Goal: Communication & Community: Ask a question

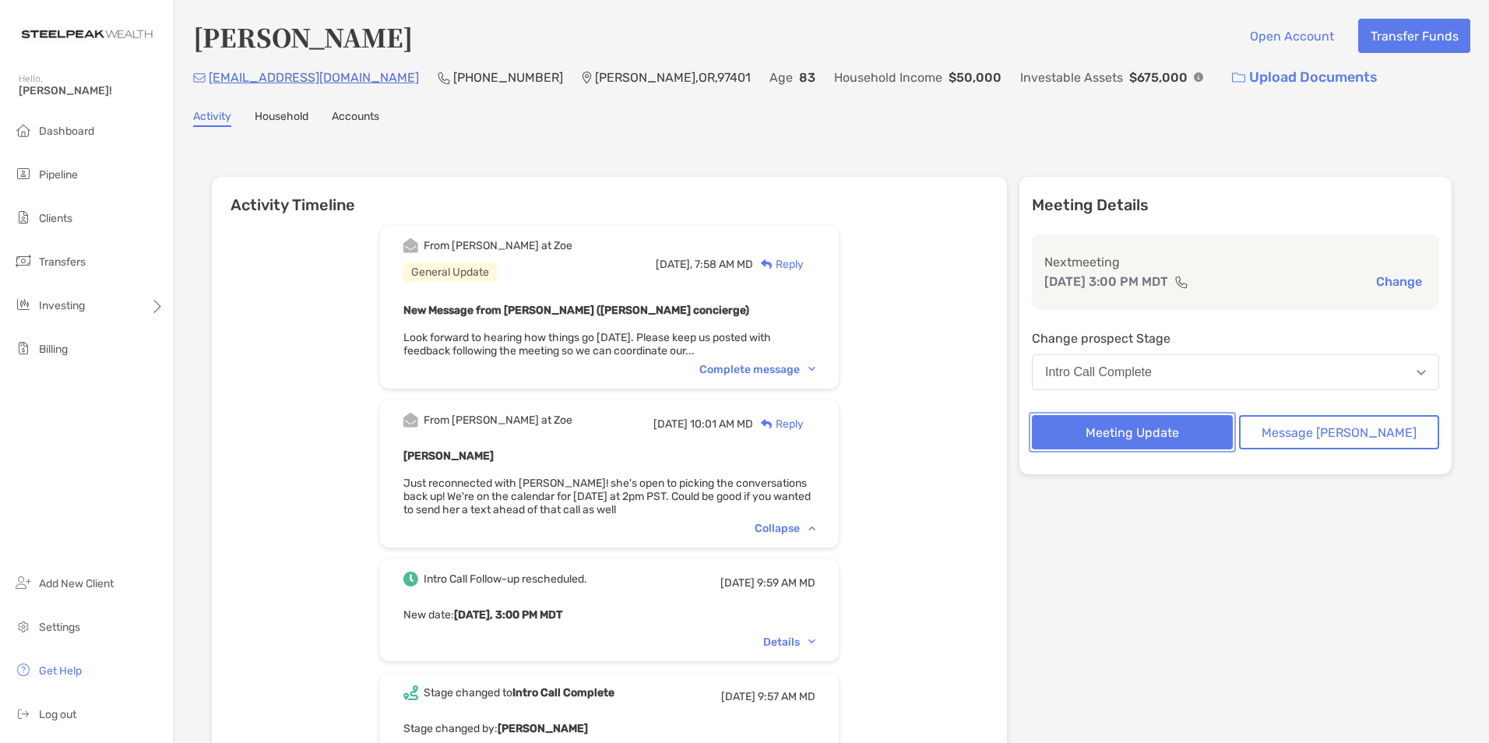
click at [1161, 434] on button "Meeting Update" at bounding box center [1132, 432] width 201 height 34
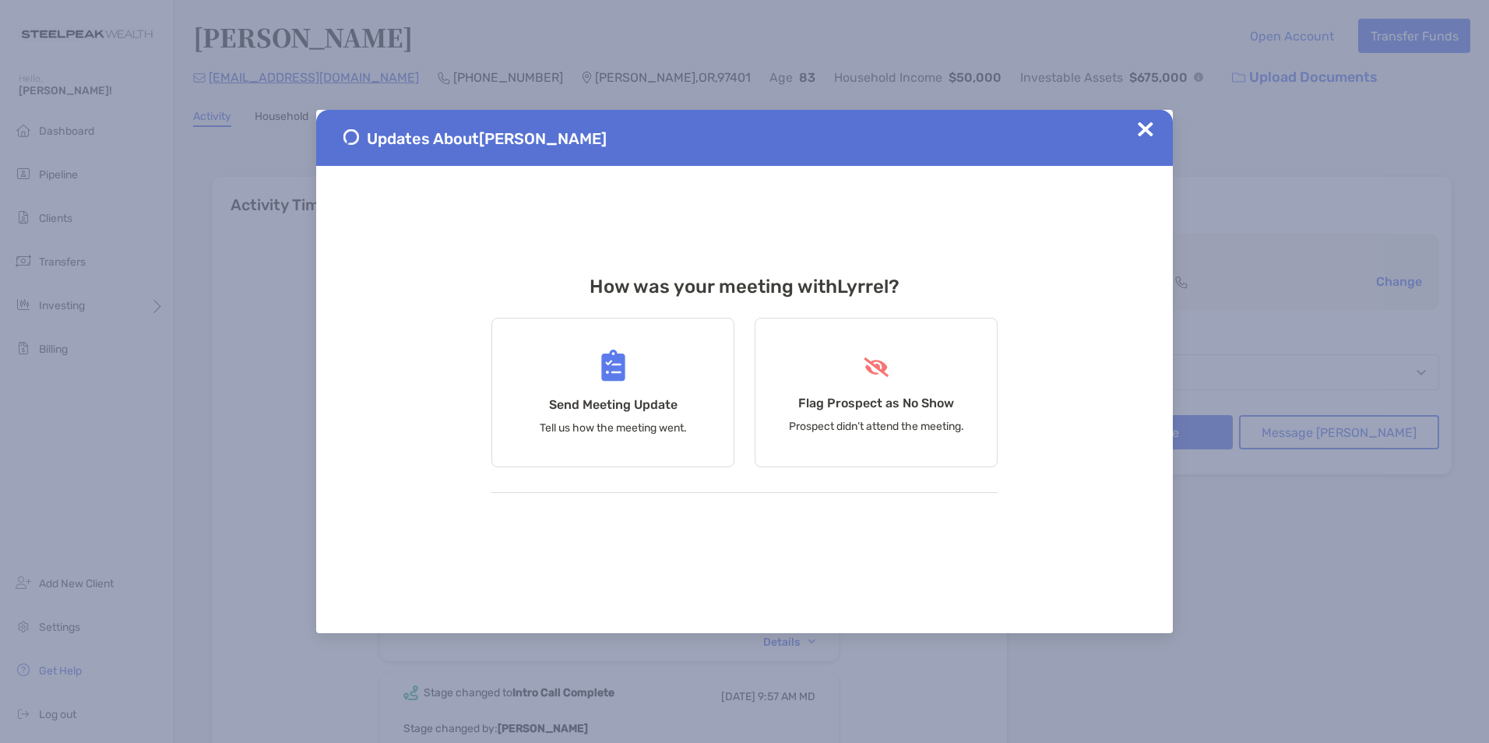
click at [1142, 125] on img at bounding box center [1146, 130] width 16 height 16
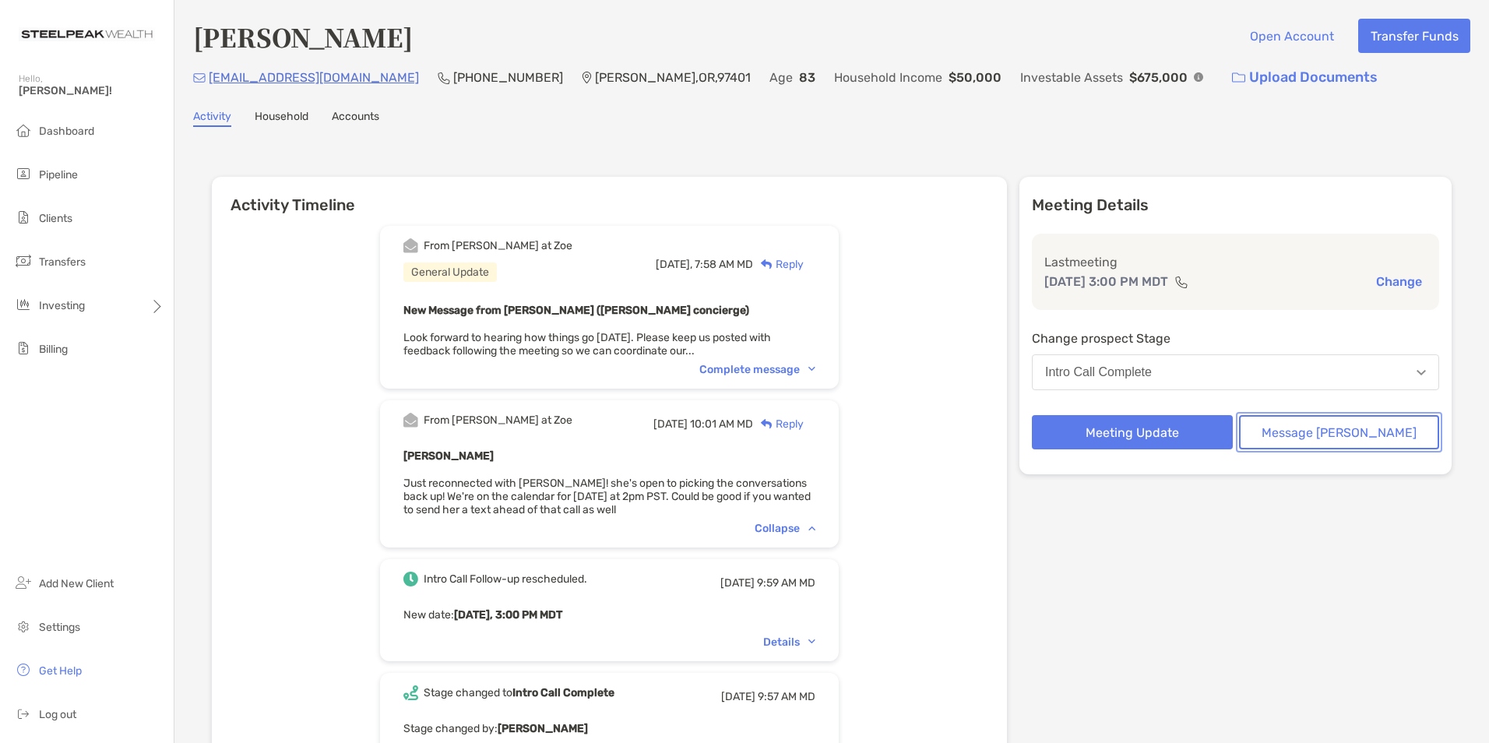
click at [1332, 442] on button "Message Zoe" at bounding box center [1339, 432] width 201 height 34
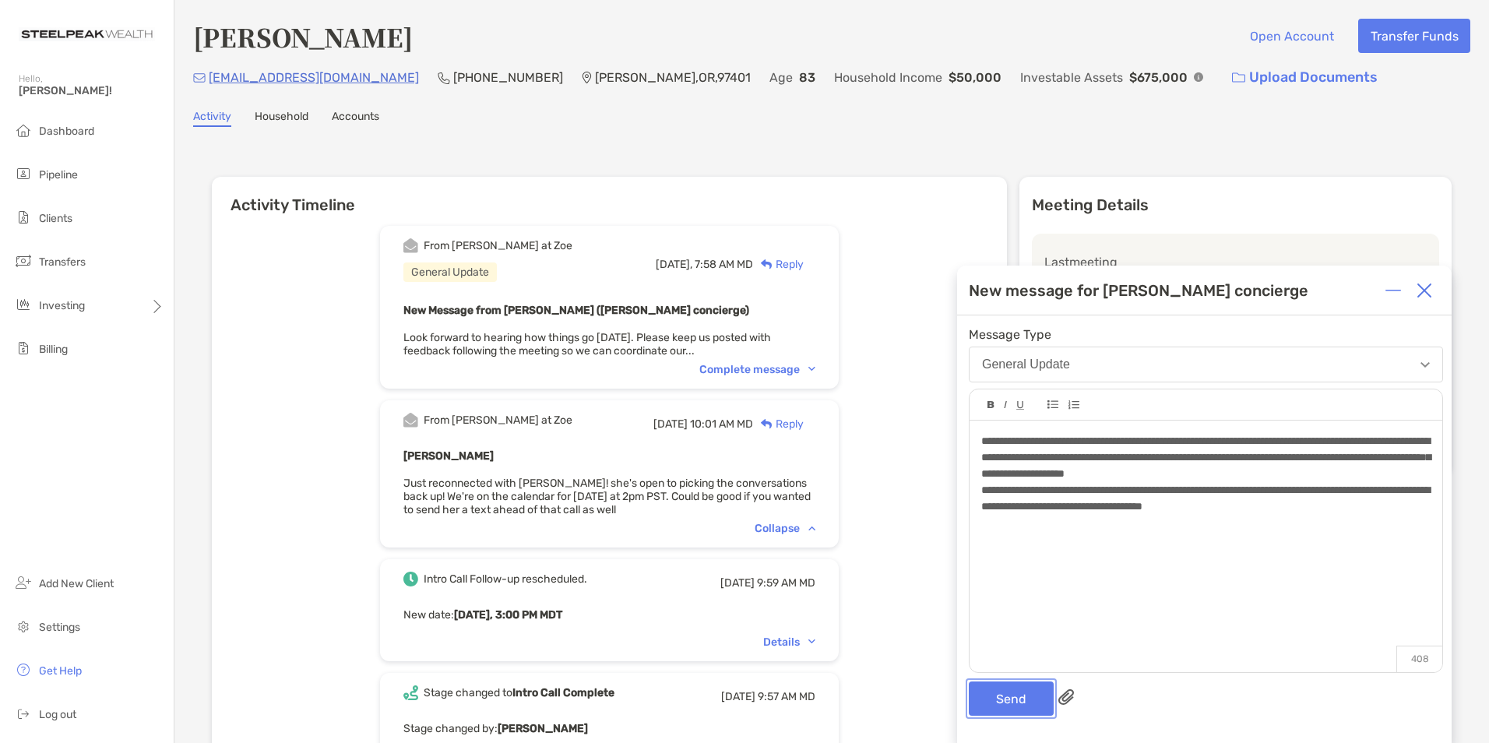
click at [1041, 702] on button "Send" at bounding box center [1011, 699] width 85 height 34
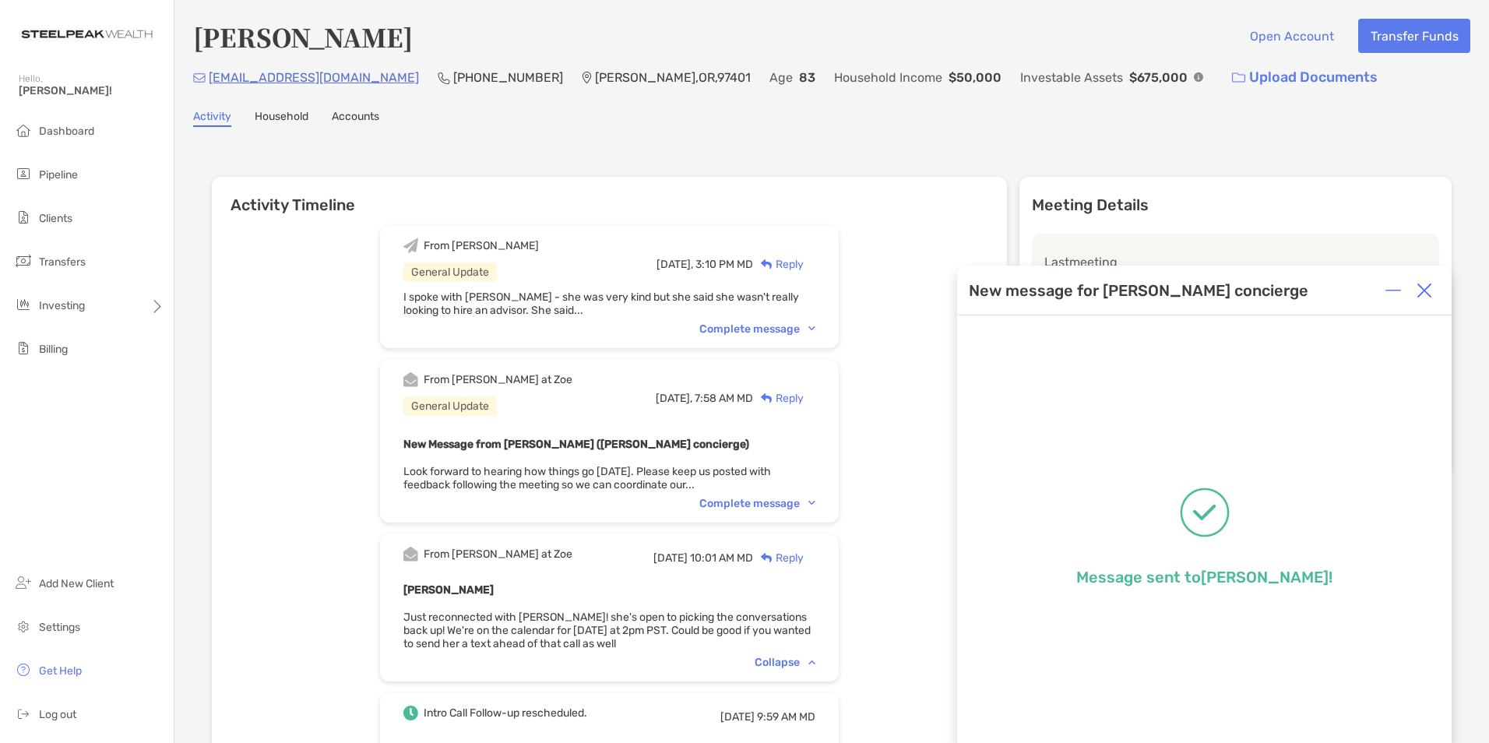
click at [1422, 285] on img at bounding box center [1425, 291] width 16 height 16
